Goal: Find contact information: Find contact information

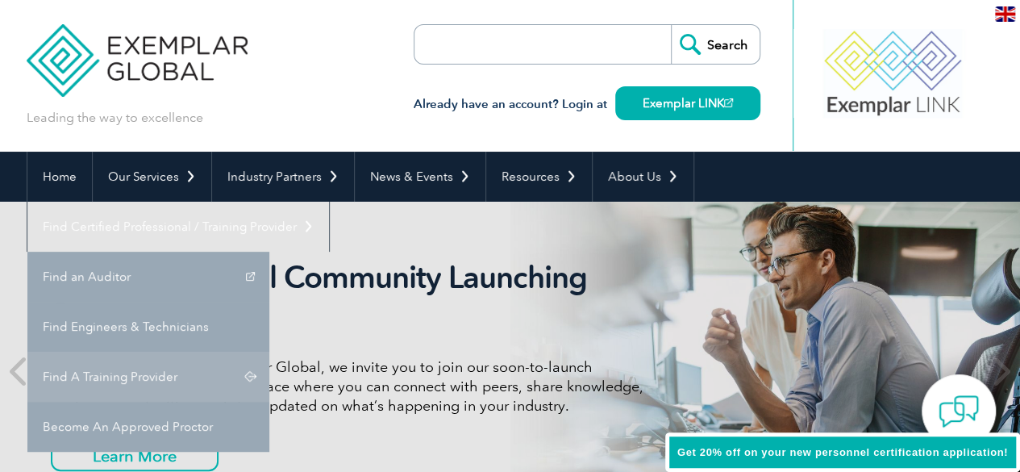
click at [269, 352] on link "Find A Training Provider" at bounding box center [148, 377] width 242 height 50
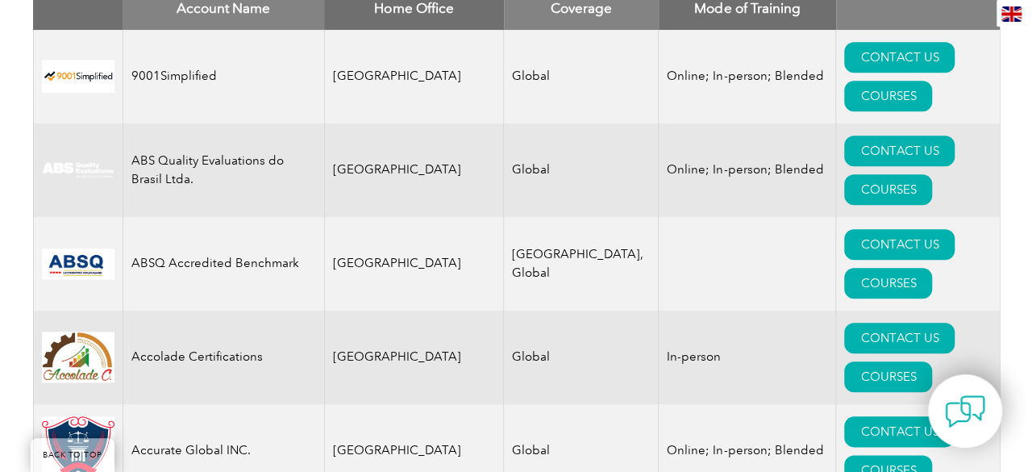
scroll to position [726, 0]
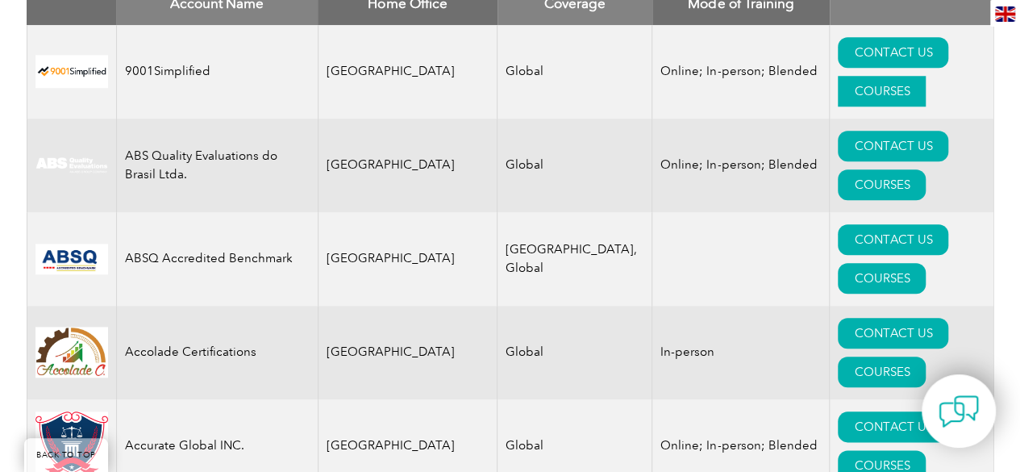
click at [909, 76] on link "COURSES" at bounding box center [882, 91] width 88 height 31
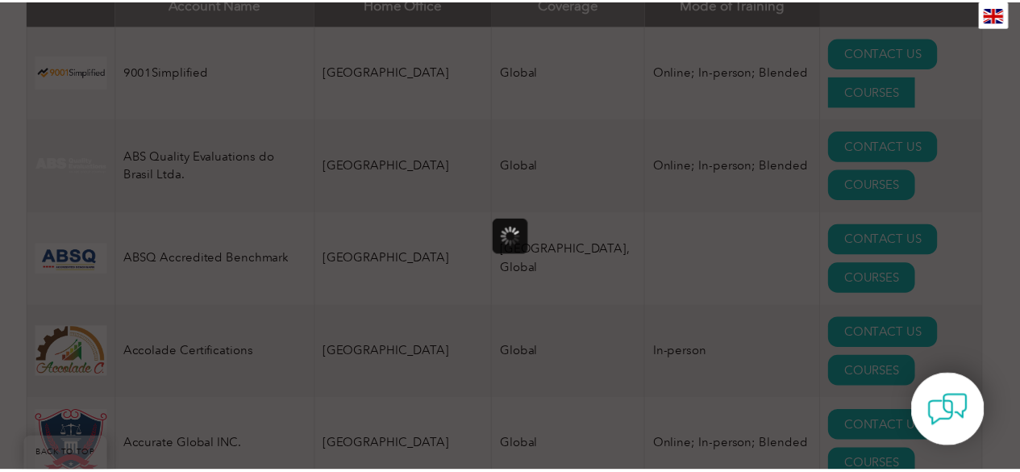
scroll to position [0, 0]
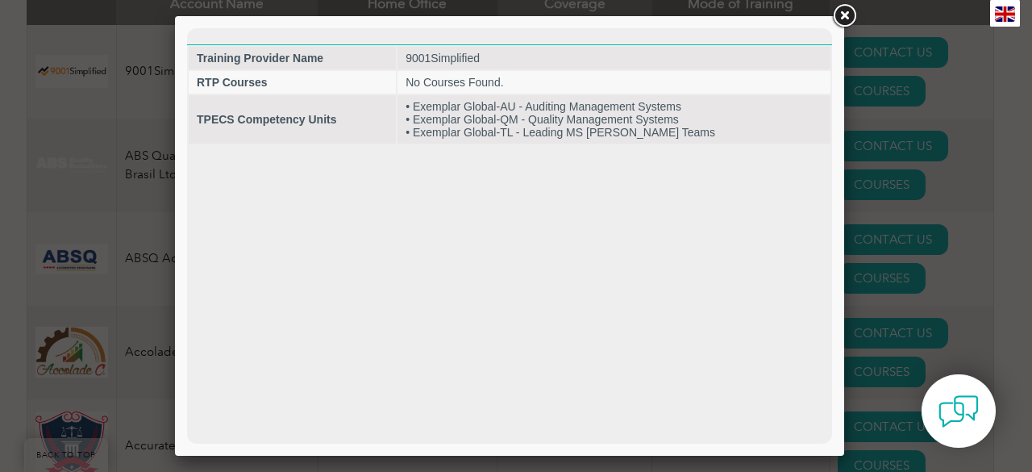
click at [850, 20] on link at bounding box center [844, 16] width 29 height 29
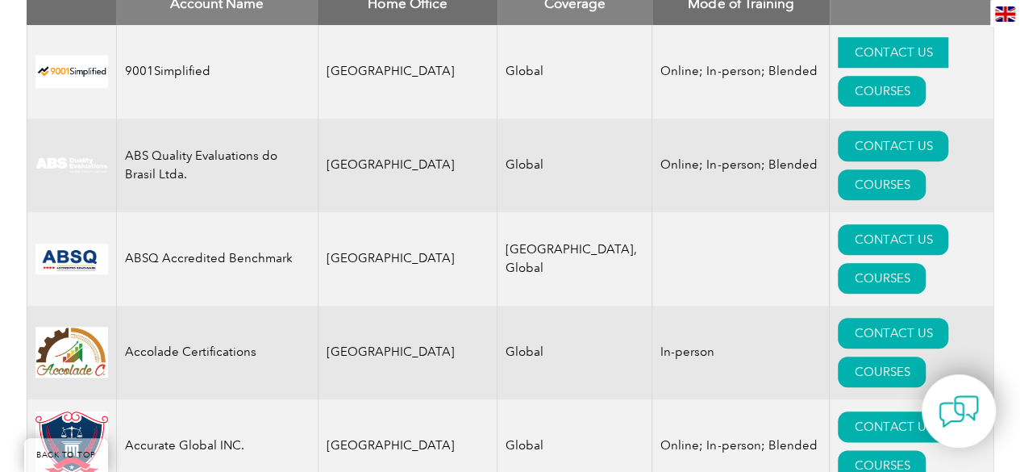
click at [838, 46] on link "CONTACT US" at bounding box center [893, 52] width 110 height 31
click at [838, 131] on link "CONTACT US" at bounding box center [893, 146] width 110 height 31
click at [838, 411] on link "CONTACT US" at bounding box center [893, 426] width 110 height 31
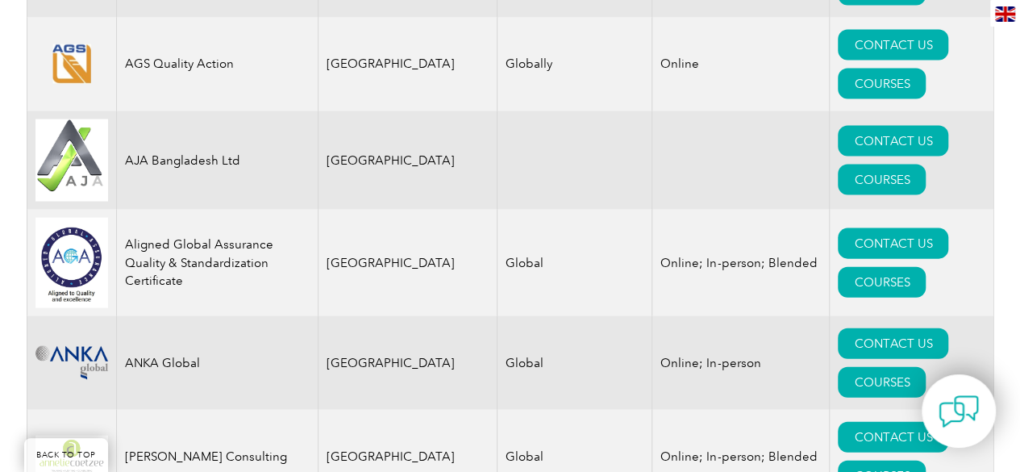
scroll to position [1693, 0]
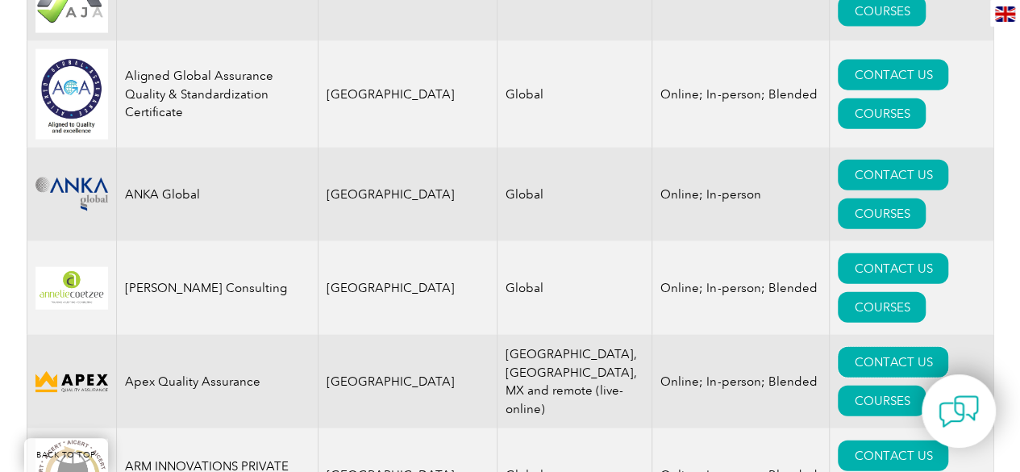
scroll to position [1774, 0]
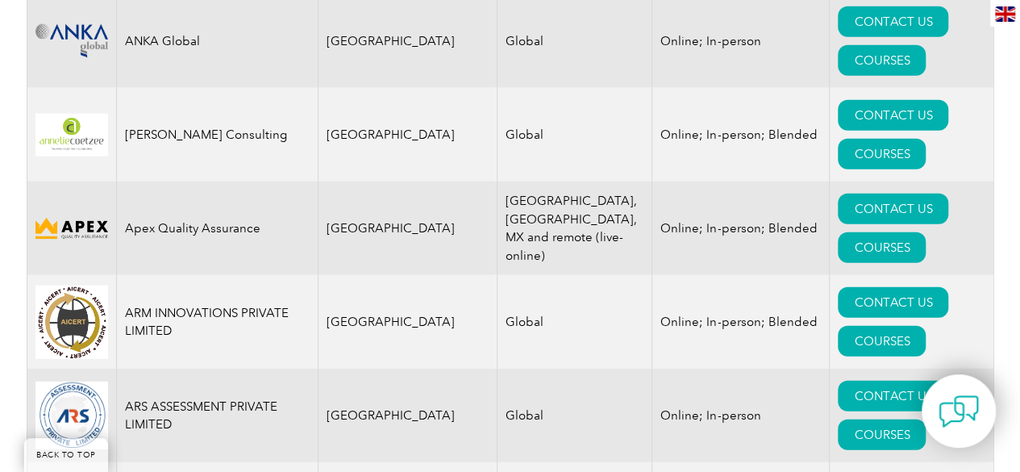
scroll to position [2016, 0]
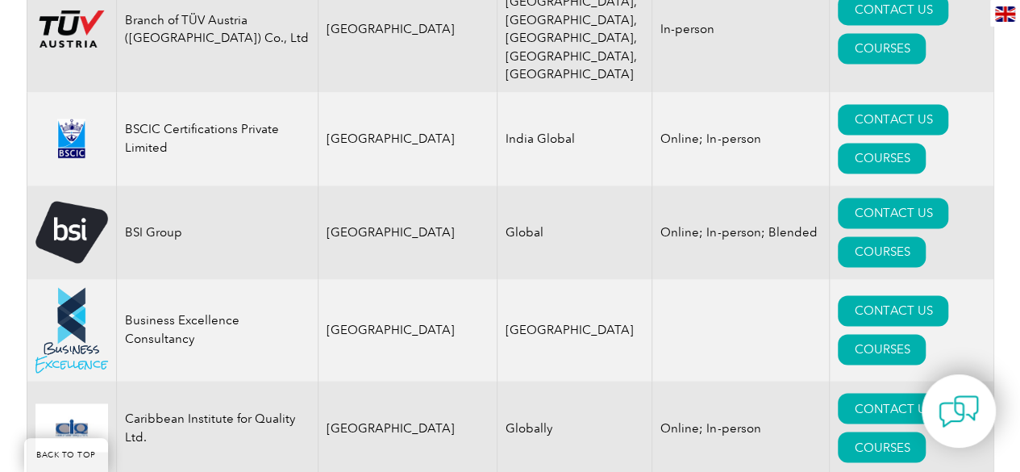
scroll to position [4274, 0]
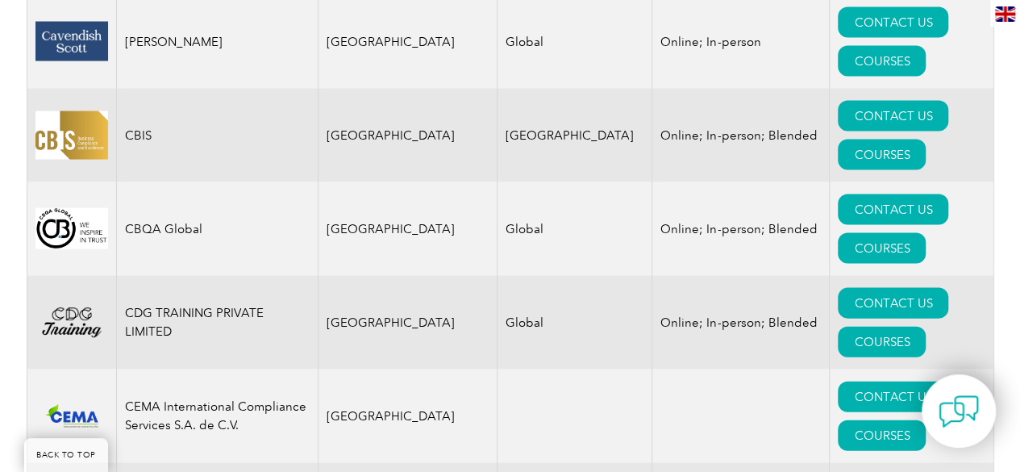
scroll to position [4677, 0]
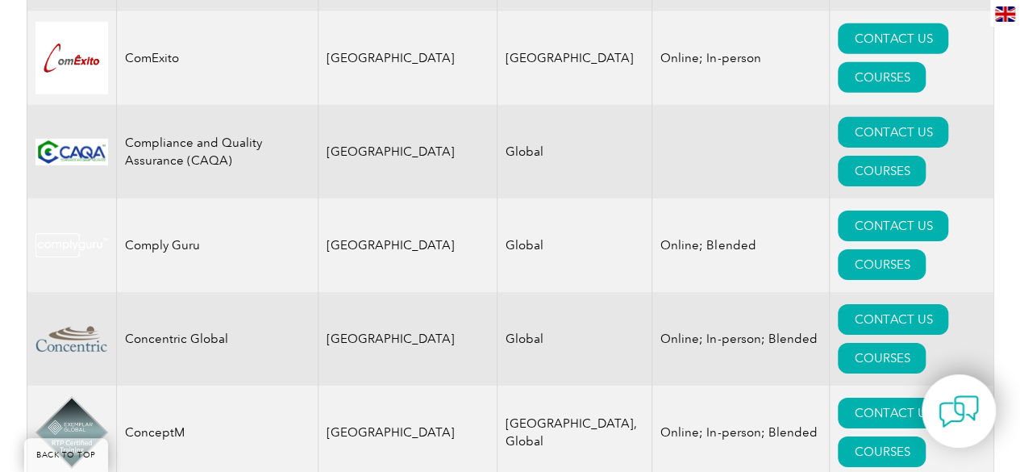
scroll to position [5645, 0]
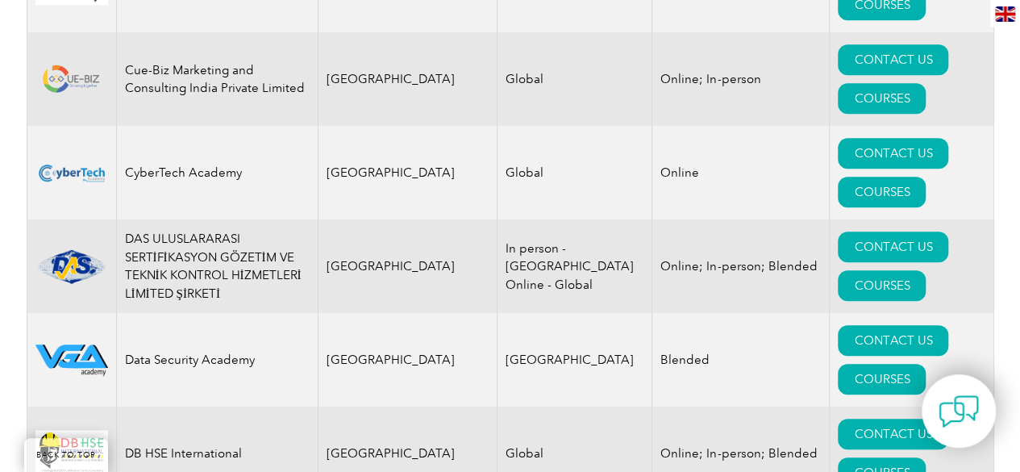
scroll to position [6693, 0]
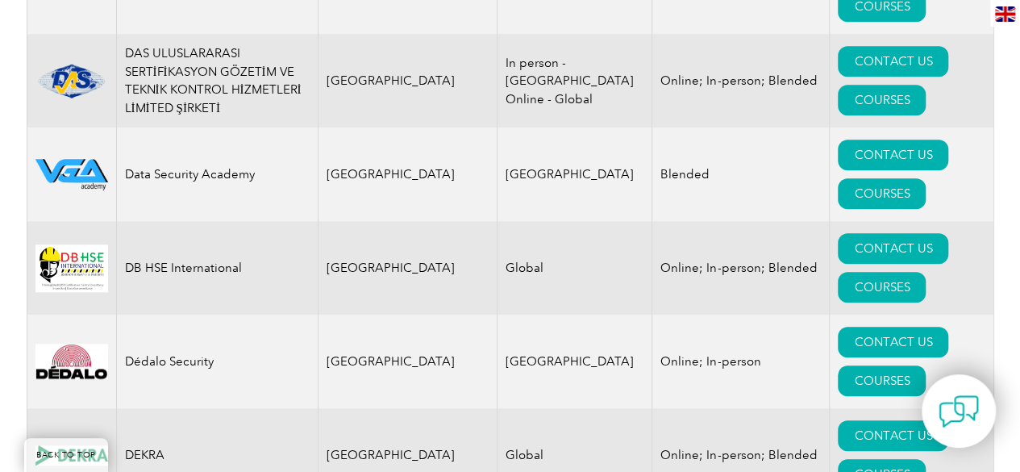
scroll to position [6854, 0]
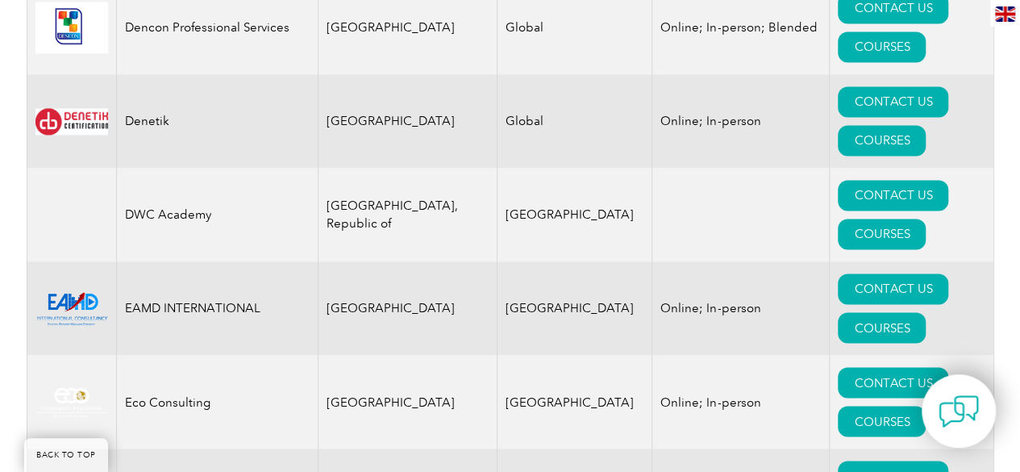
scroll to position [7338, 0]
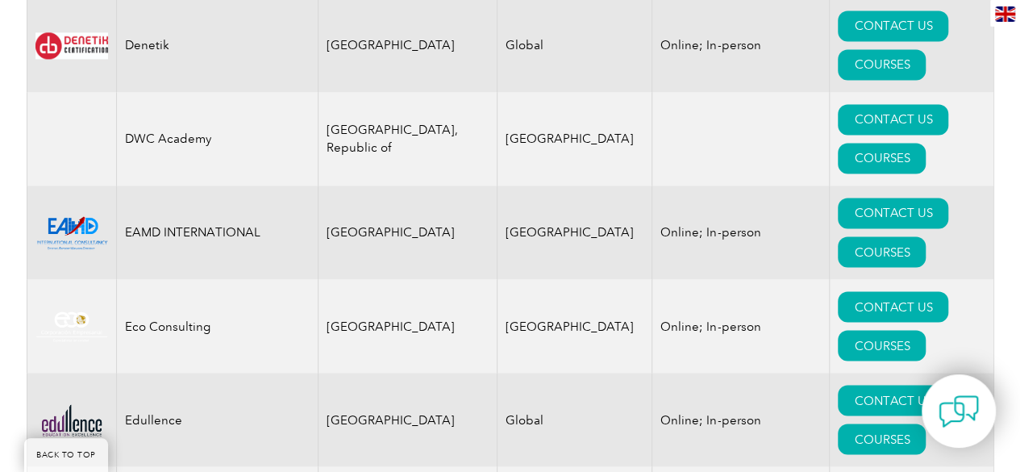
scroll to position [7419, 0]
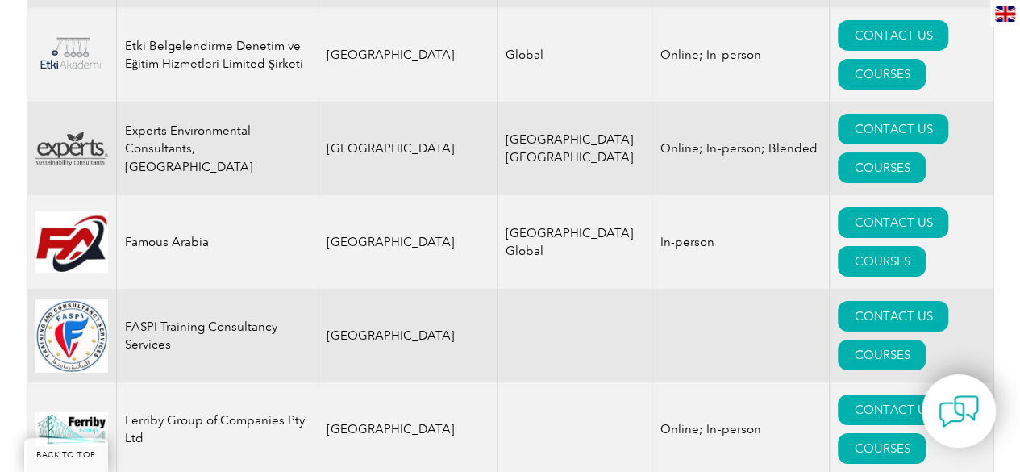
scroll to position [8789, 0]
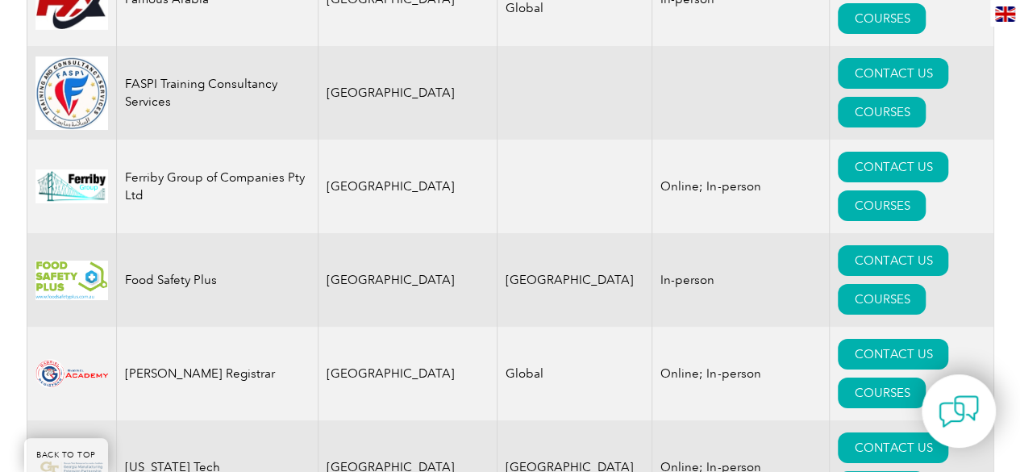
scroll to position [9031, 0]
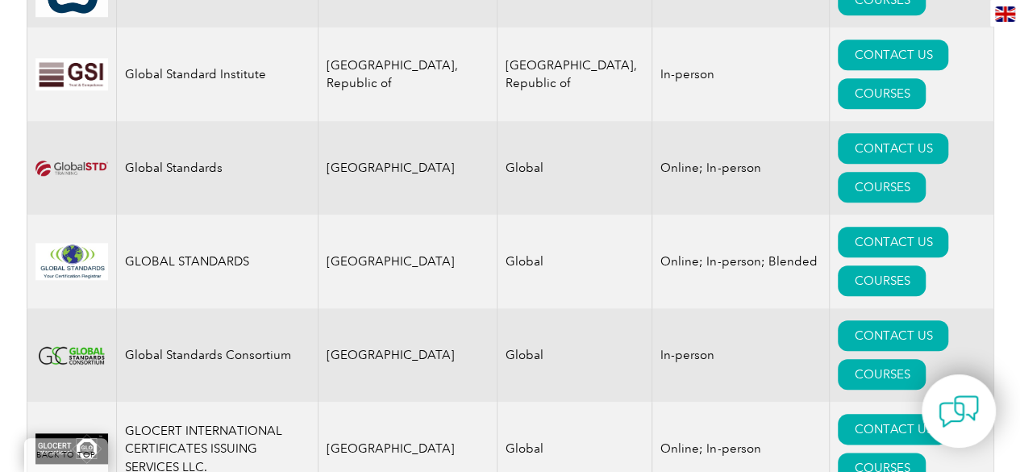
scroll to position [9918, 0]
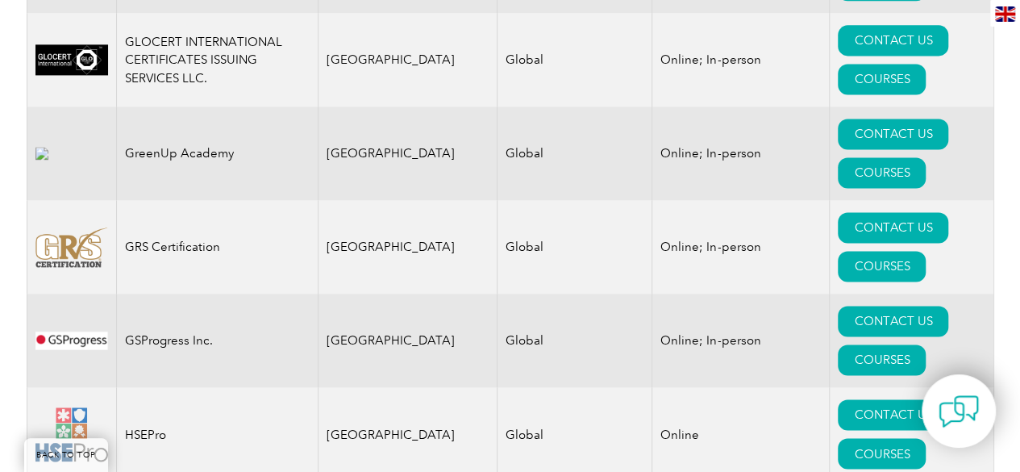
scroll to position [10322, 0]
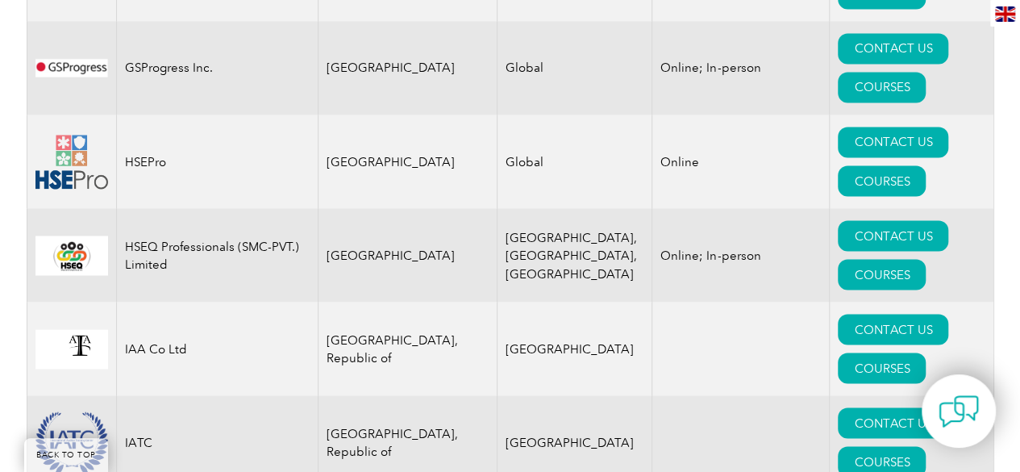
scroll to position [10644, 0]
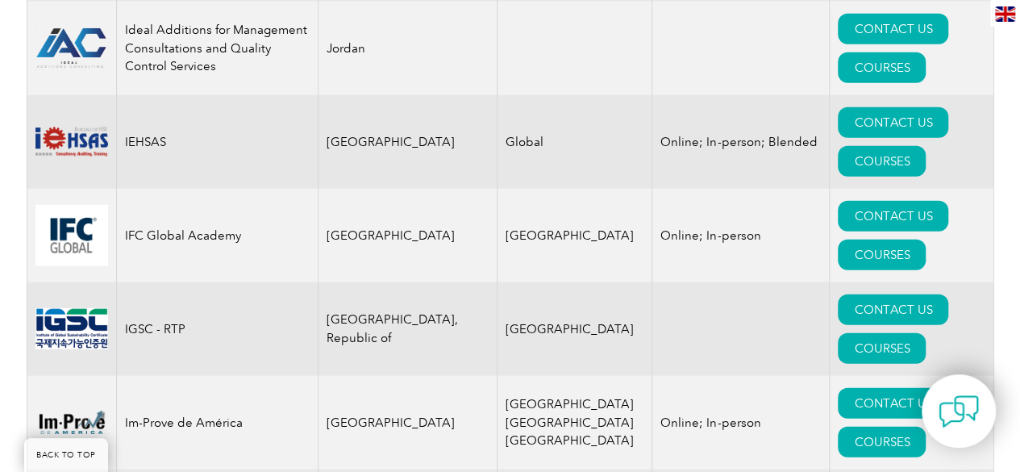
scroll to position [11370, 0]
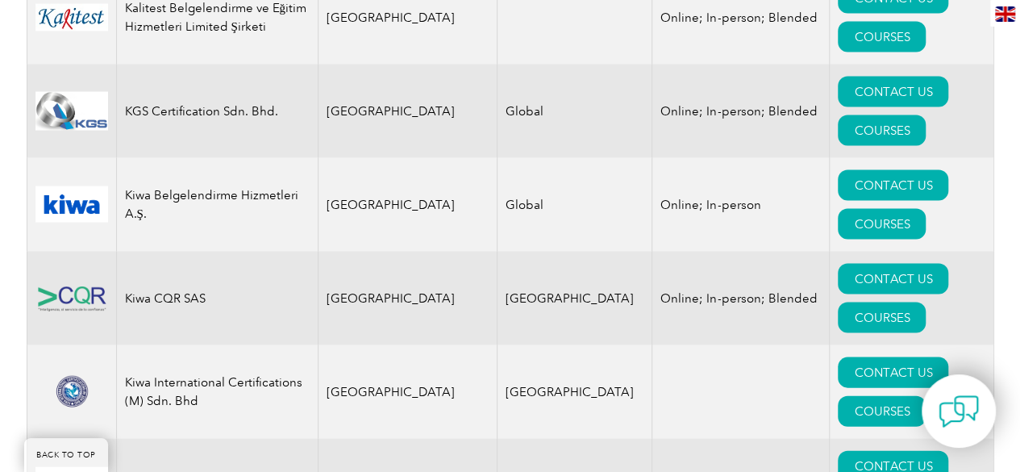
scroll to position [13789, 0]
